Goal: Task Accomplishment & Management: Manage account settings

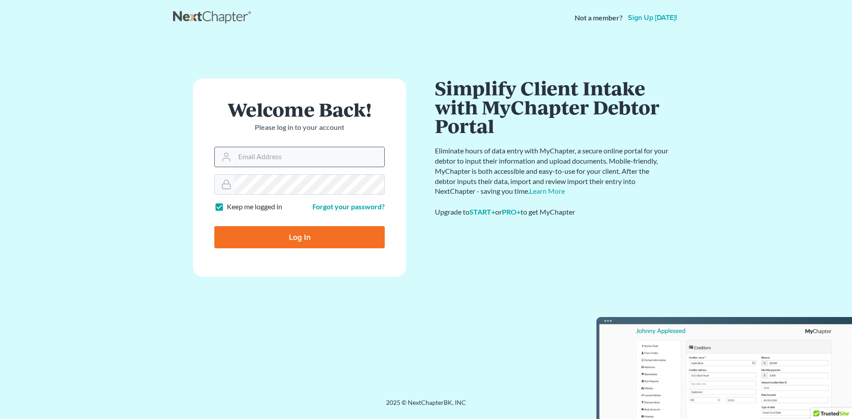
click at [244, 158] on input "Email Address" at bounding box center [309, 157] width 149 height 20
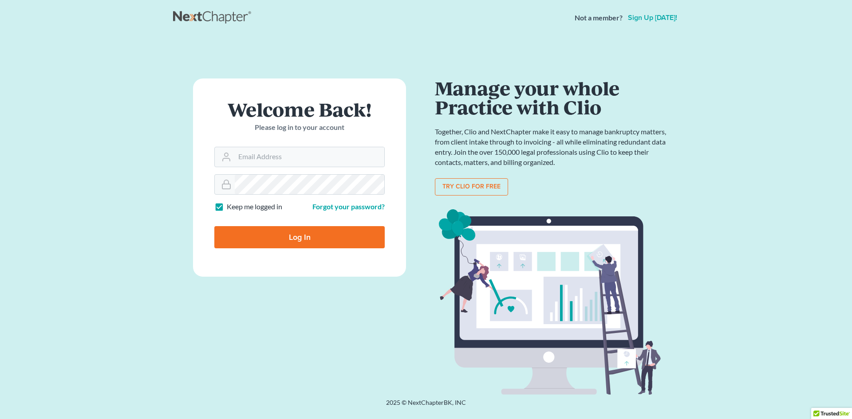
drag, startPoint x: 712, startPoint y: 100, endPoint x: 713, endPoint y: 155, distance: 55.4
click at [713, 155] on main "Welcome Back! Please log in to your account Email Address Password Keep me logg…" at bounding box center [426, 206] width 852 height 342
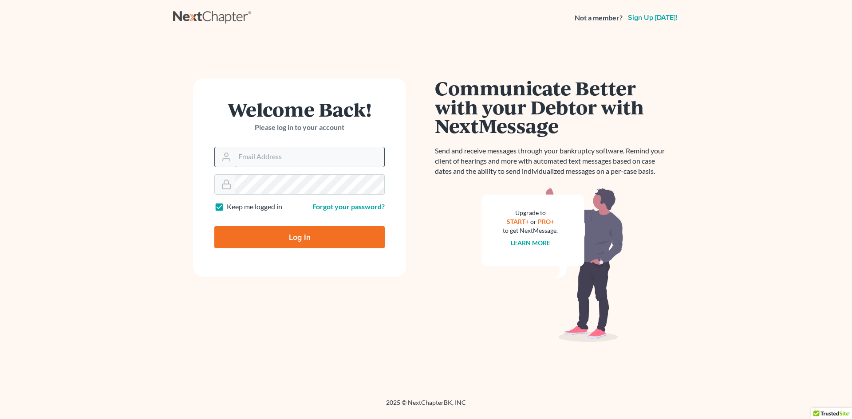
click at [255, 158] on input "Email Address" at bounding box center [309, 157] width 149 height 20
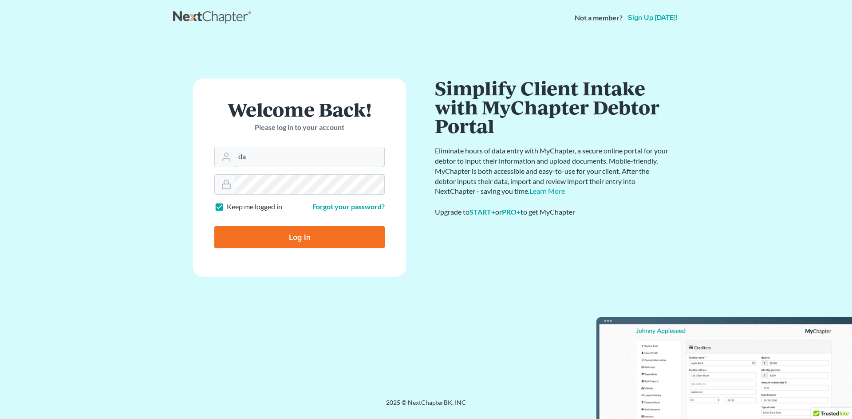
type input "d"
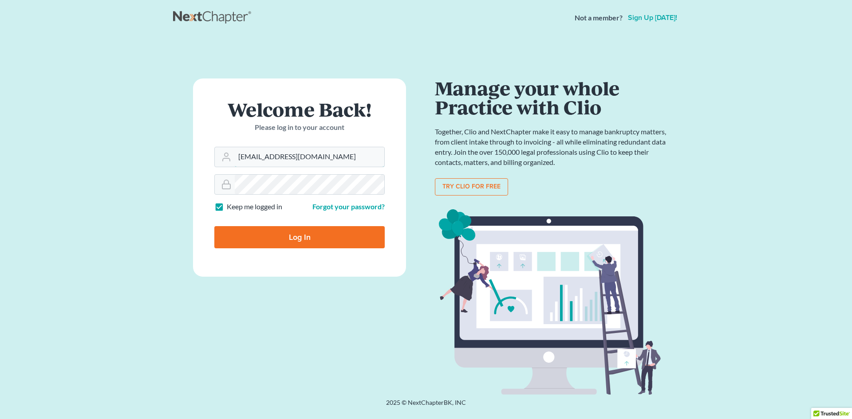
type input "[EMAIL_ADDRESS][DOMAIN_NAME]"
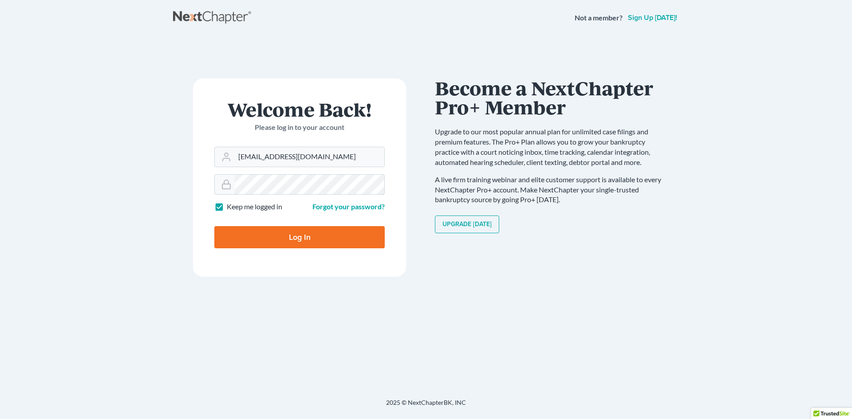
click at [214, 226] on input "Log In" at bounding box center [299, 237] width 170 height 22
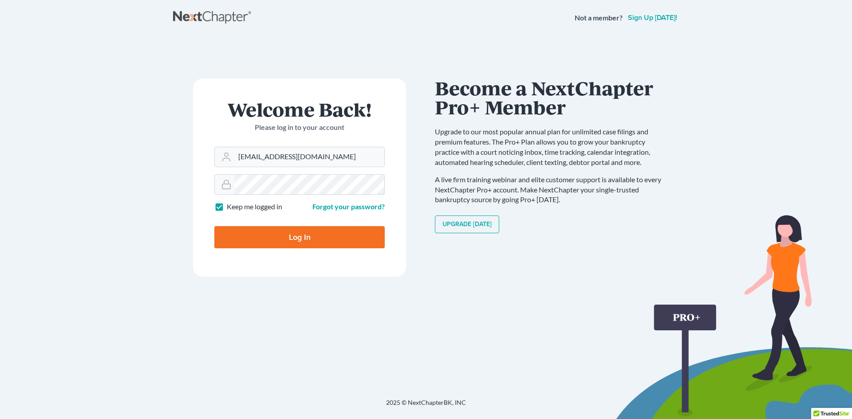
type input "Thinking..."
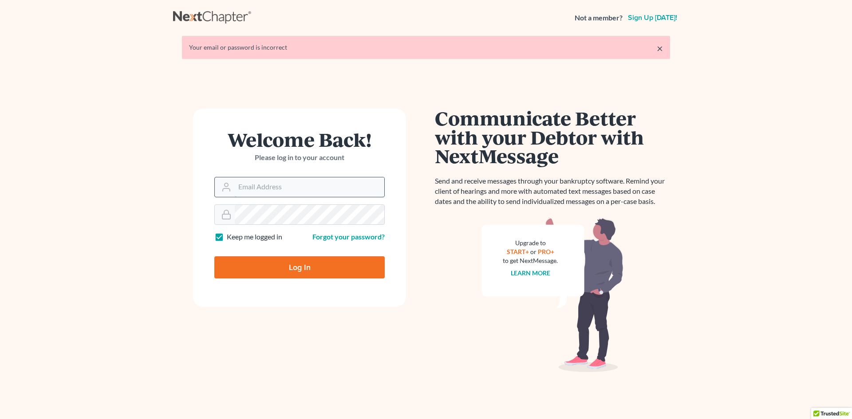
click at [247, 190] on input "Email Address" at bounding box center [309, 187] width 149 height 20
type input "rdanzy@arthurlwalker.com"
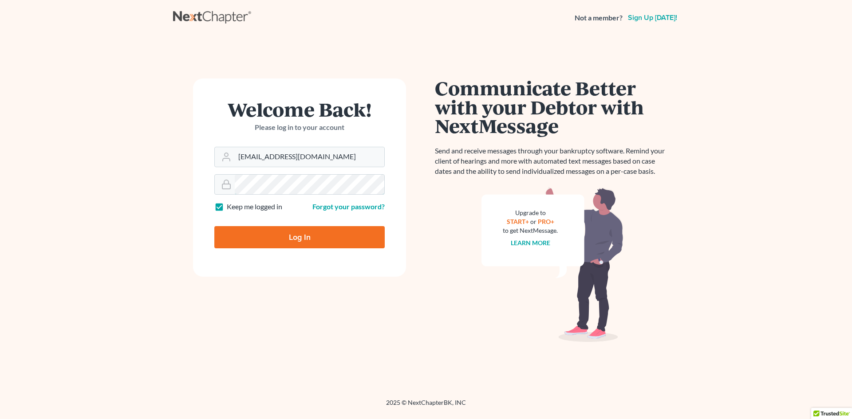
click at [214, 226] on input "Log In" at bounding box center [299, 237] width 170 height 22
type input "Thinking..."
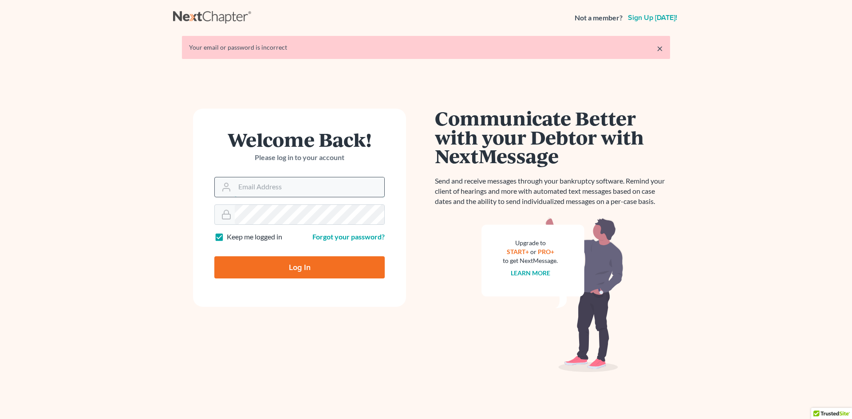
click at [258, 186] on input "Email Address" at bounding box center [309, 187] width 149 height 20
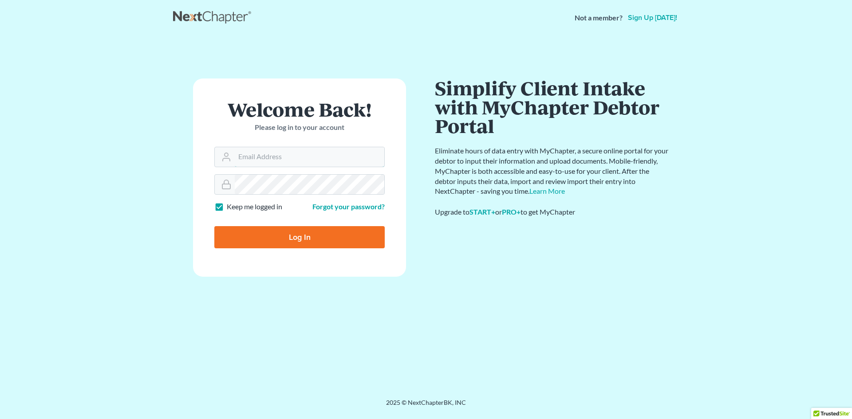
type input "[EMAIL_ADDRESS][DOMAIN_NAME]"
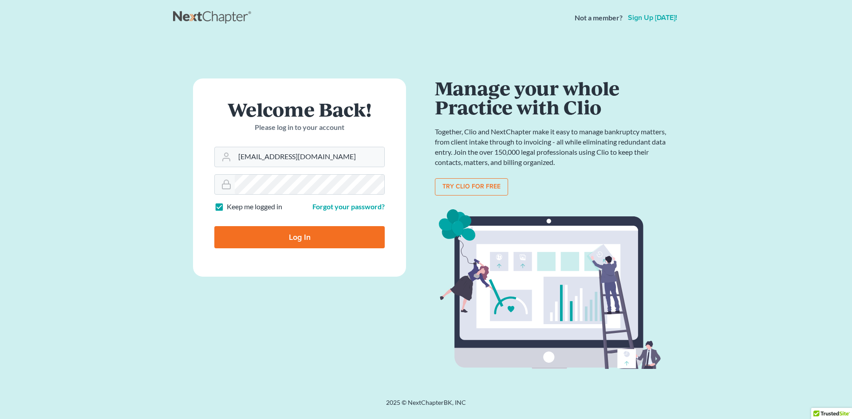
click at [302, 236] on input "Log In" at bounding box center [299, 237] width 170 height 22
type input "Thinking..."
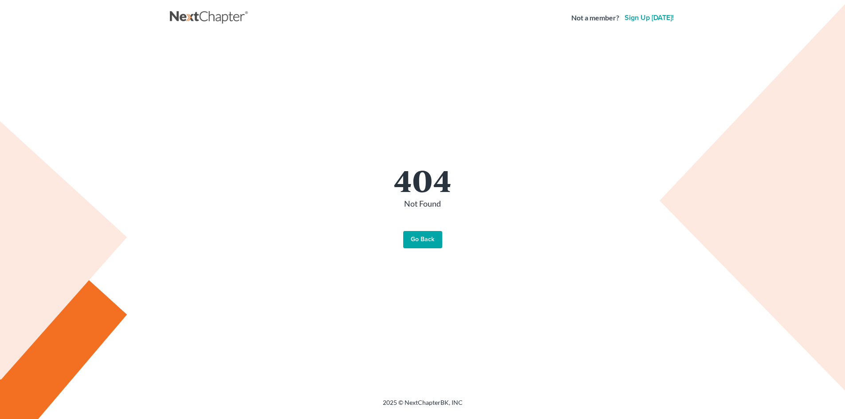
click at [425, 239] on link "Go Back" at bounding box center [422, 240] width 39 height 18
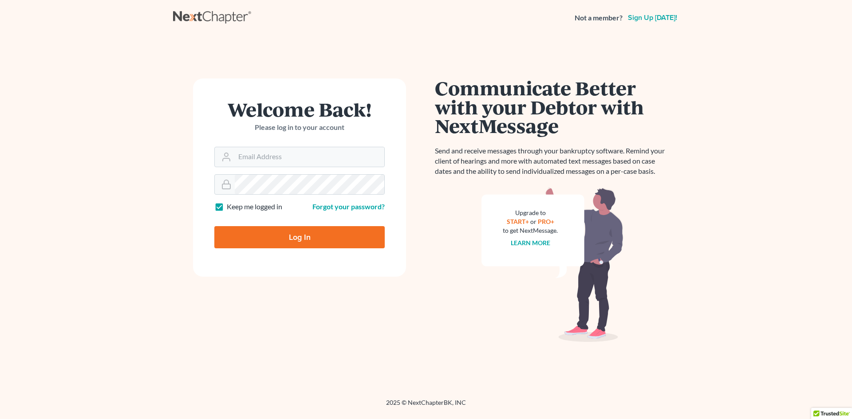
drag, startPoint x: 407, startPoint y: 167, endPoint x: 19, endPoint y: 46, distance: 406.6
click at [851, 419] on html "Not a member? Sign up [DATE]! Welcome Back! Please log in to your account Email…" at bounding box center [426, 209] width 852 height 419
drag, startPoint x: 19, startPoint y: 46, endPoint x: 237, endPoint y: -39, distance: 234.5
click at [237, 0] on html "Not a member? Sign up today! Welcome Back! Please log in to your account Email …" at bounding box center [426, 209] width 852 height 419
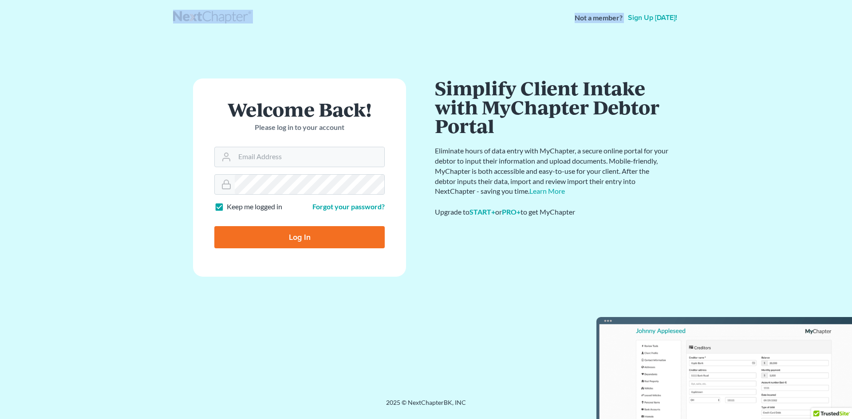
drag, startPoint x: 0, startPoint y: 126, endPoint x: 440, endPoint y: 235, distance: 453.8
click at [252, 157] on input "Email Address" at bounding box center [309, 157] width 149 height 20
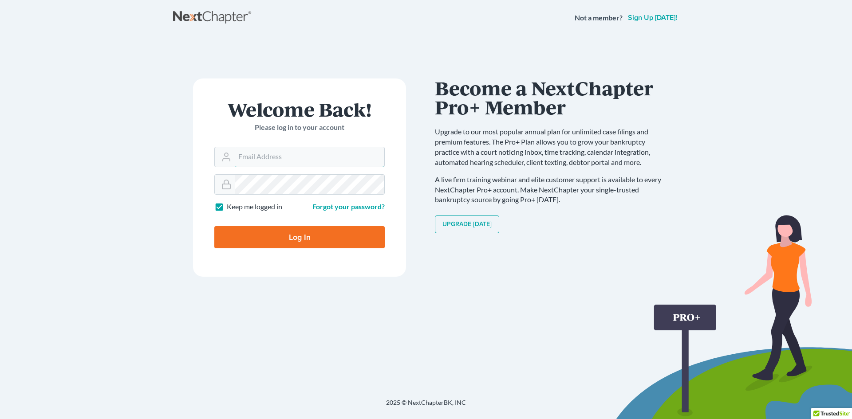
type input "[EMAIL_ADDRESS][DOMAIN_NAME]"
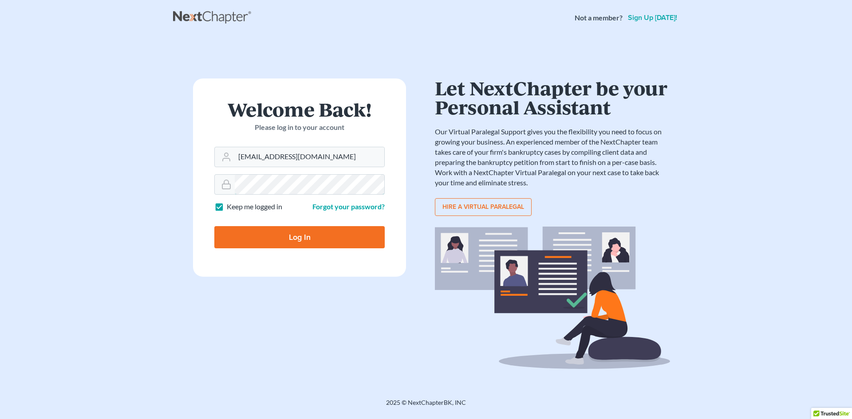
click at [214, 226] on input "Log In" at bounding box center [299, 237] width 170 height 22
type input "Thinking..."
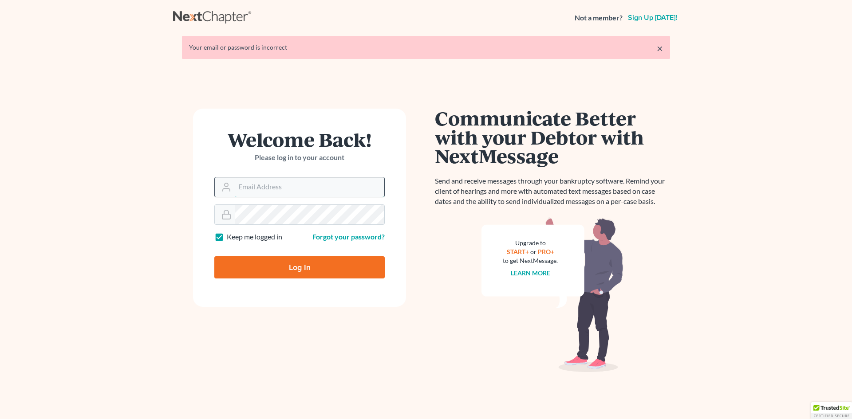
click at [247, 193] on input "Email Address" at bounding box center [309, 187] width 149 height 20
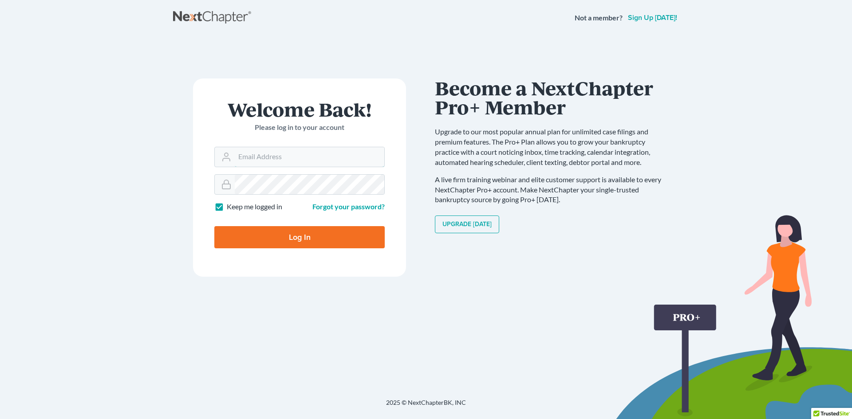
type input "[EMAIL_ADDRESS][DOMAIN_NAME]"
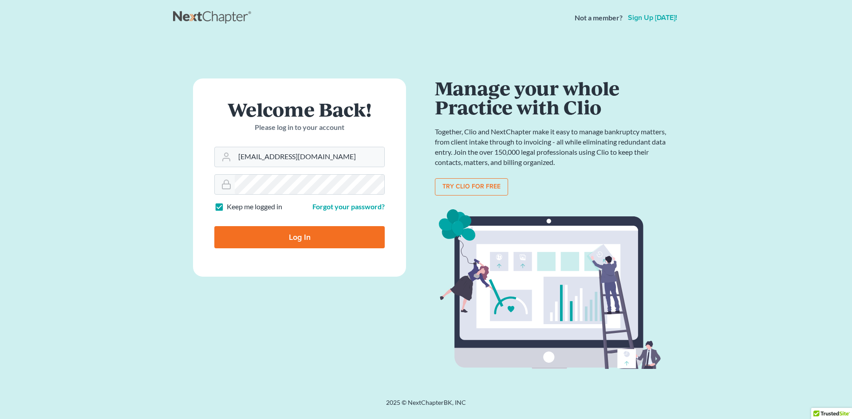
click at [301, 238] on input "Log In" at bounding box center [299, 237] width 170 height 22
type input "Thinking..."
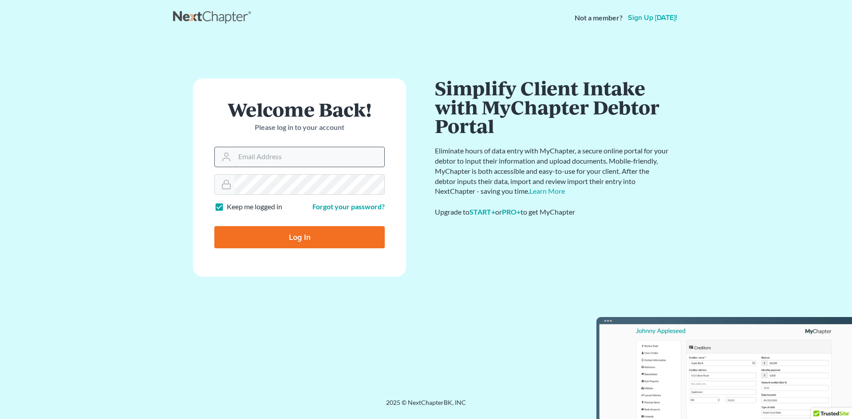
click at [247, 154] on input "Email Address" at bounding box center [309, 157] width 149 height 20
